Goal: Task Accomplishment & Management: Use online tool/utility

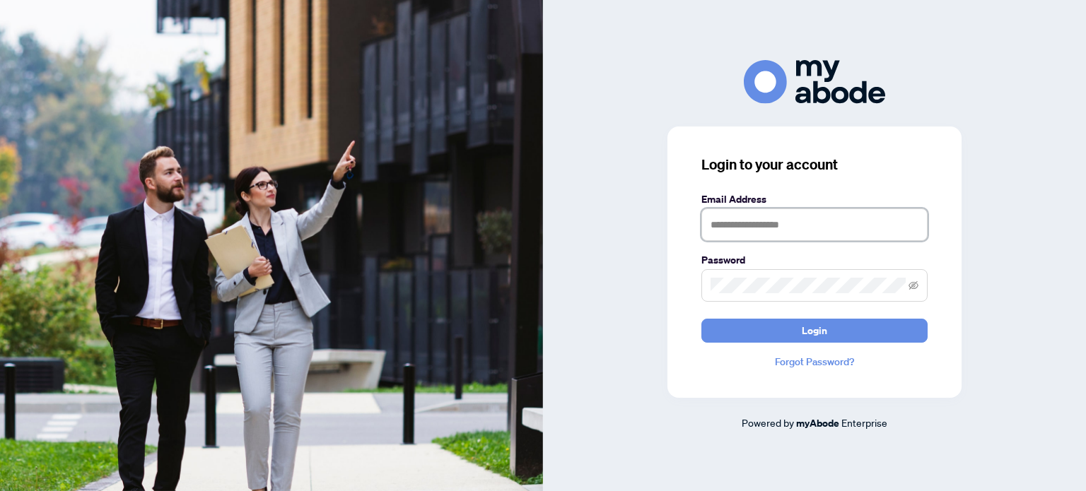
click at [740, 221] on input "text" at bounding box center [814, 225] width 226 height 33
type input "**********"
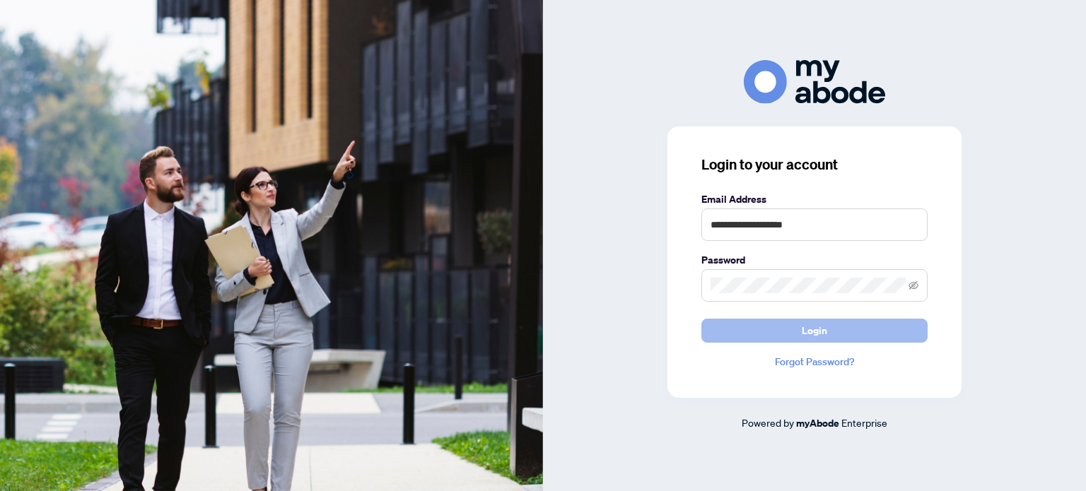
click at [812, 333] on span "Login" at bounding box center [814, 331] width 25 height 23
click at [812, 330] on span "Login" at bounding box center [814, 331] width 25 height 23
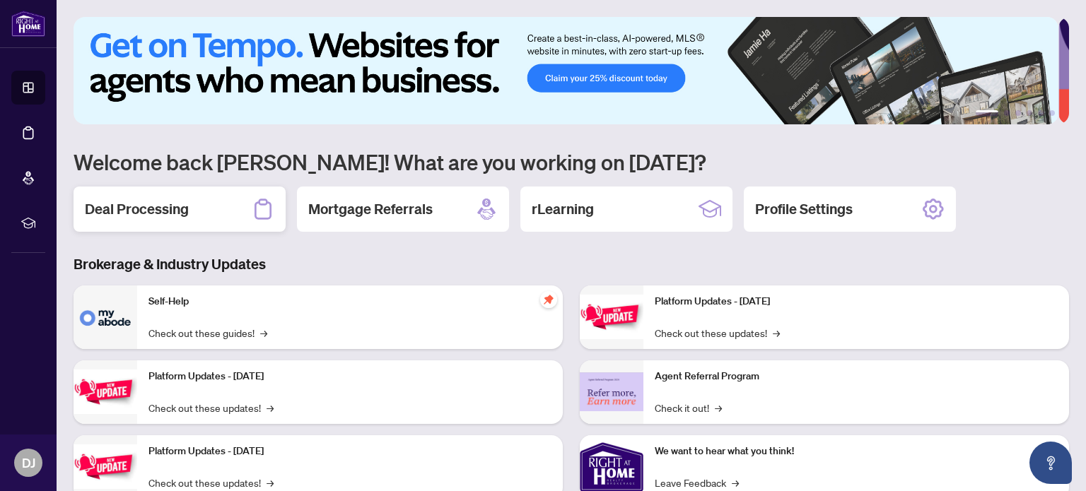
click at [163, 206] on h2 "Deal Processing" at bounding box center [137, 209] width 104 height 20
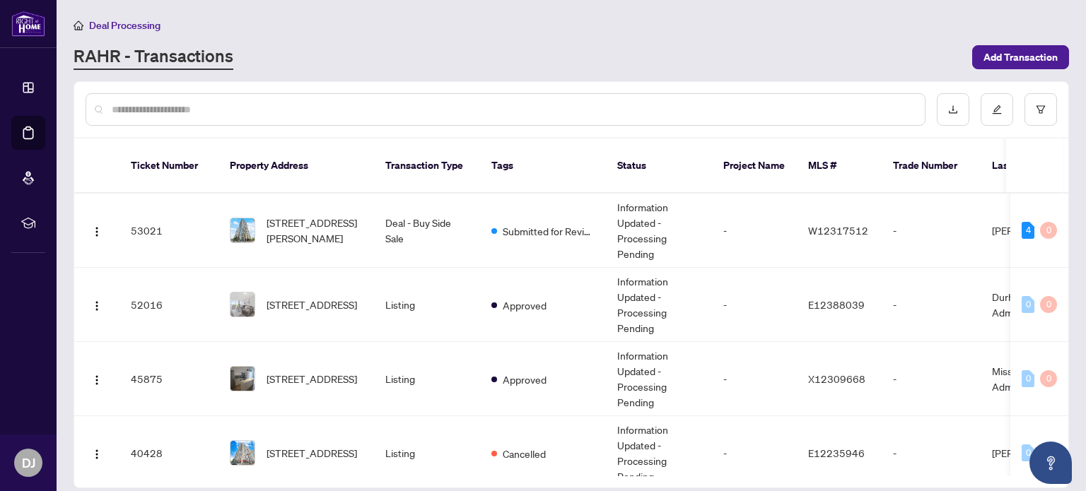
click at [337, 102] on input "text" at bounding box center [513, 110] width 802 height 16
click at [313, 215] on span "[STREET_ADDRESS][PERSON_NAME]" at bounding box center [315, 230] width 96 height 31
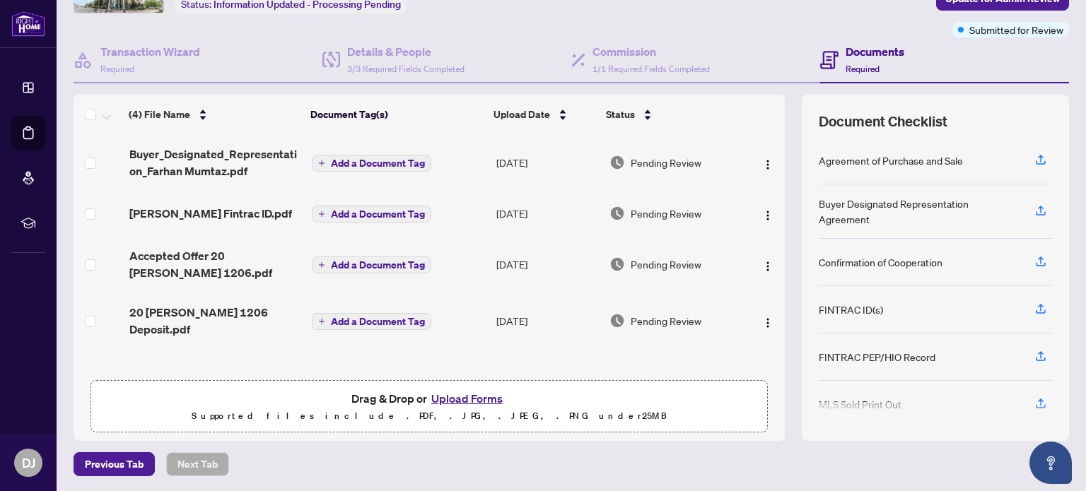
scroll to position [99, 0]
click at [464, 397] on button "Upload Forms" at bounding box center [467, 399] width 80 height 18
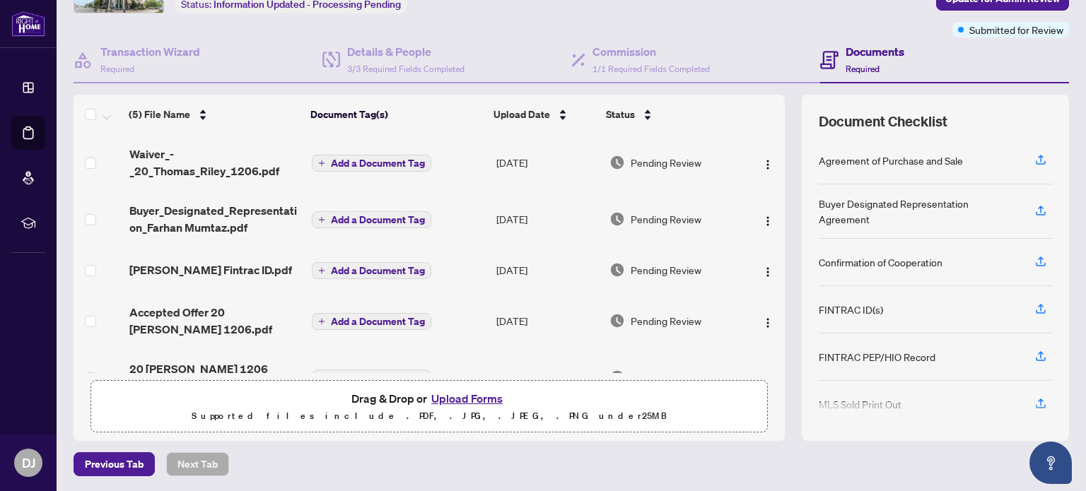
scroll to position [0, 0]
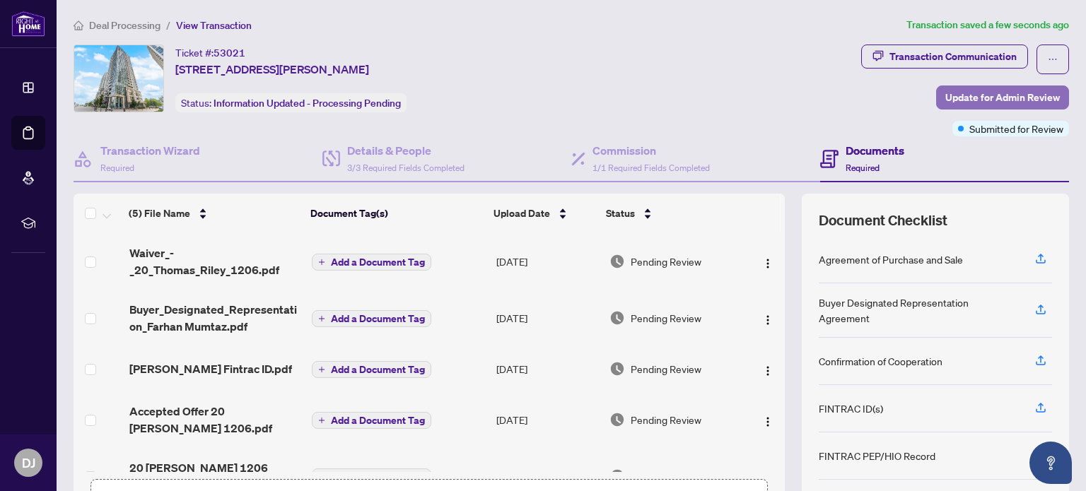
click at [987, 94] on span "Update for Admin Review" at bounding box center [1002, 97] width 115 height 23
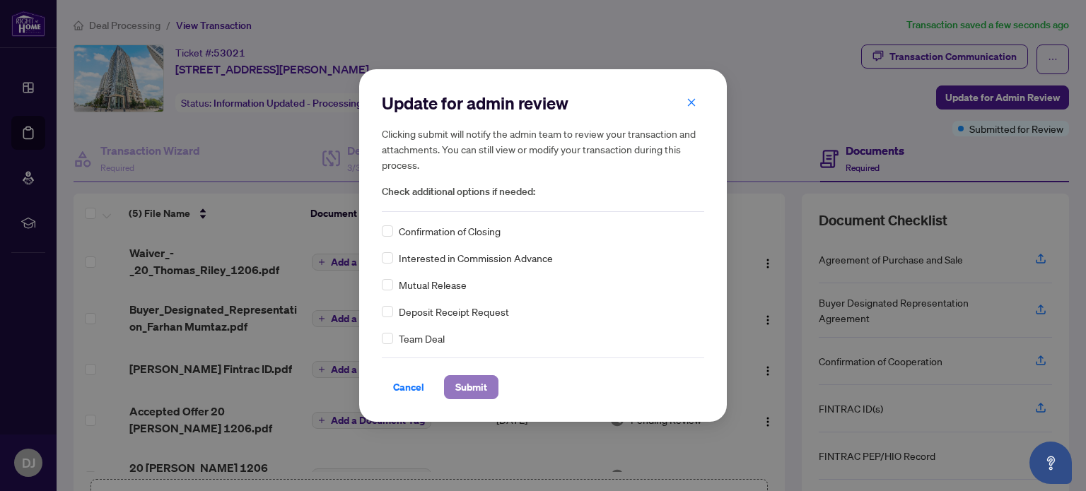
click at [461, 390] on span "Submit" at bounding box center [471, 387] width 32 height 23
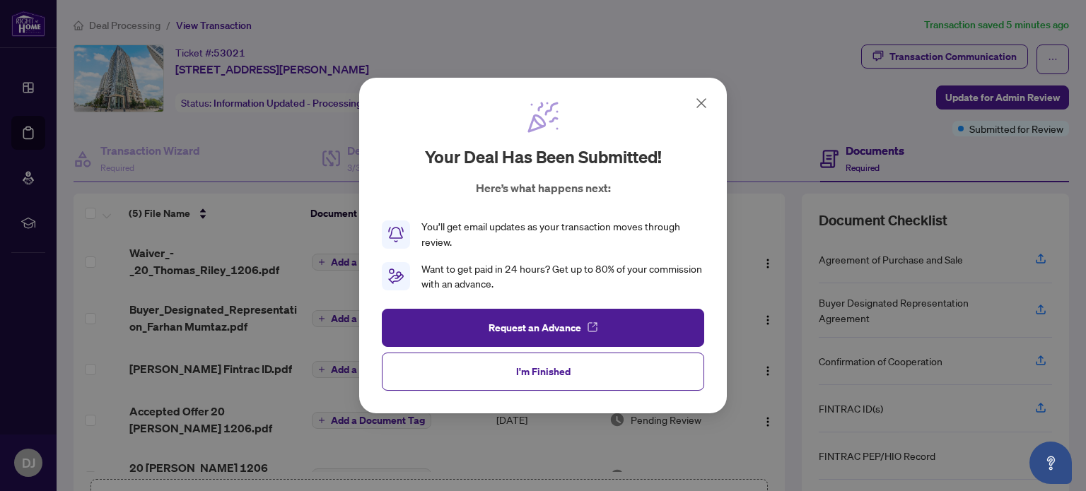
click at [701, 98] on icon at bounding box center [701, 103] width 17 height 17
